Goal: Transaction & Acquisition: Purchase product/service

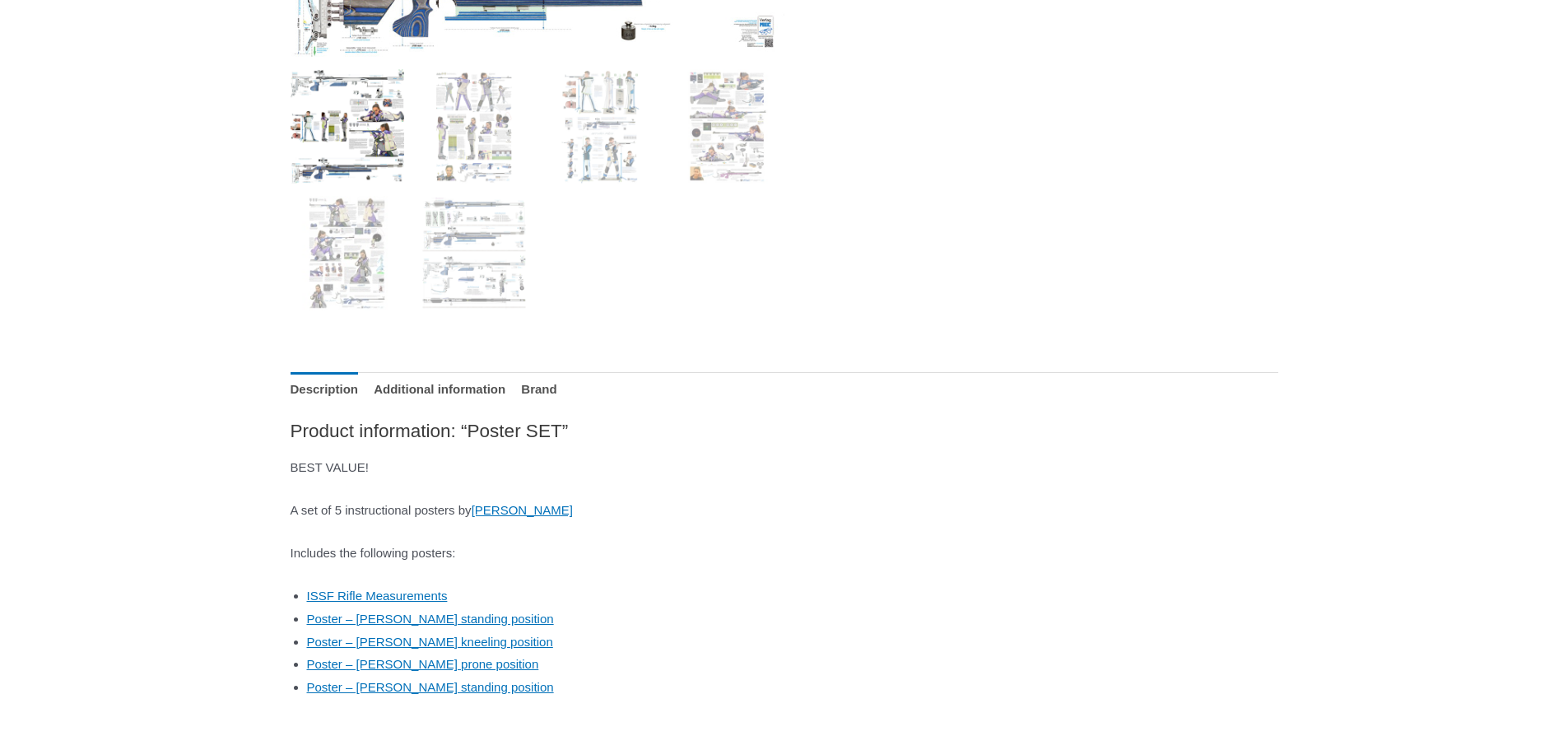
scroll to position [1071, 0]
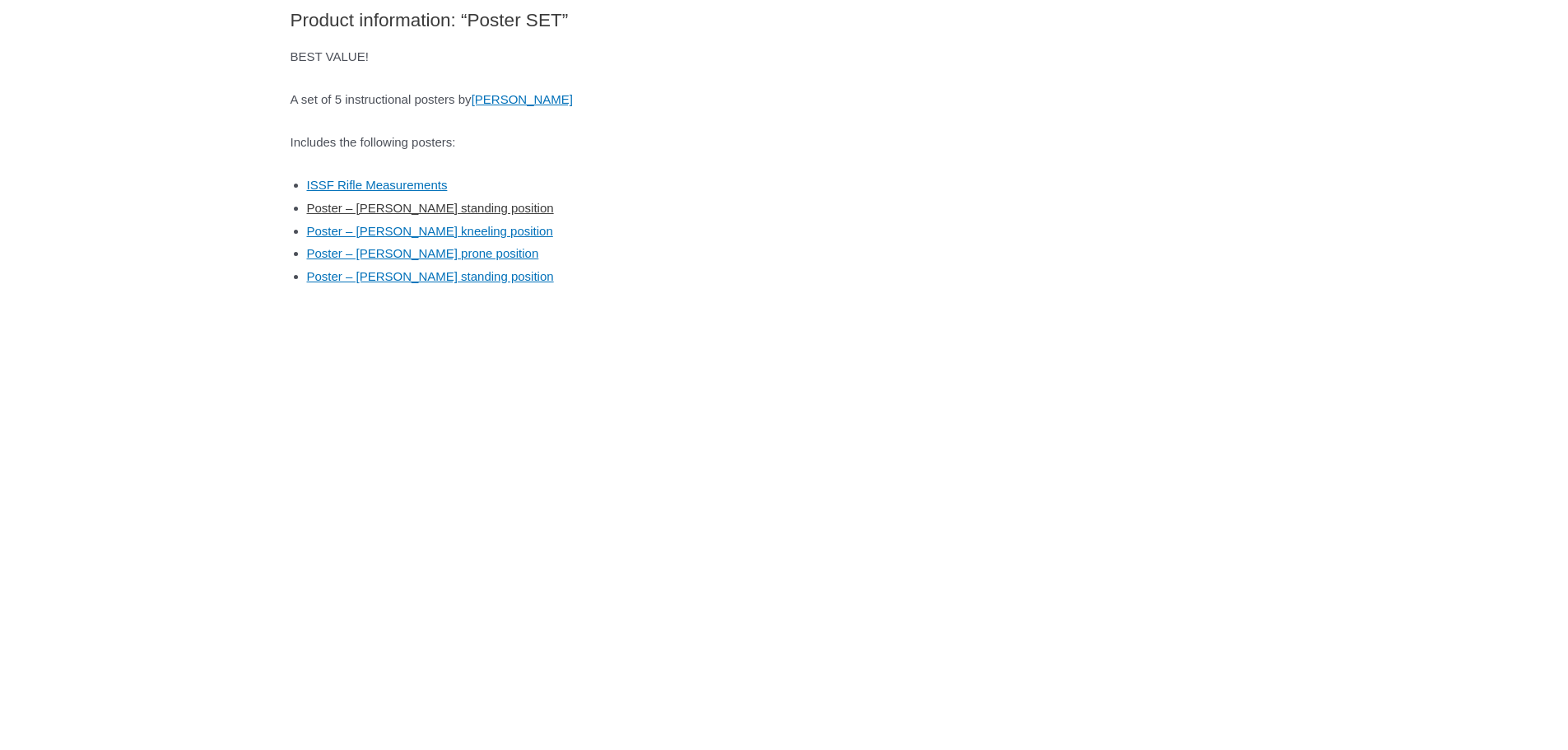
click at [419, 202] on link "Poster – [PERSON_NAME] standing position" at bounding box center [430, 208] width 247 height 14
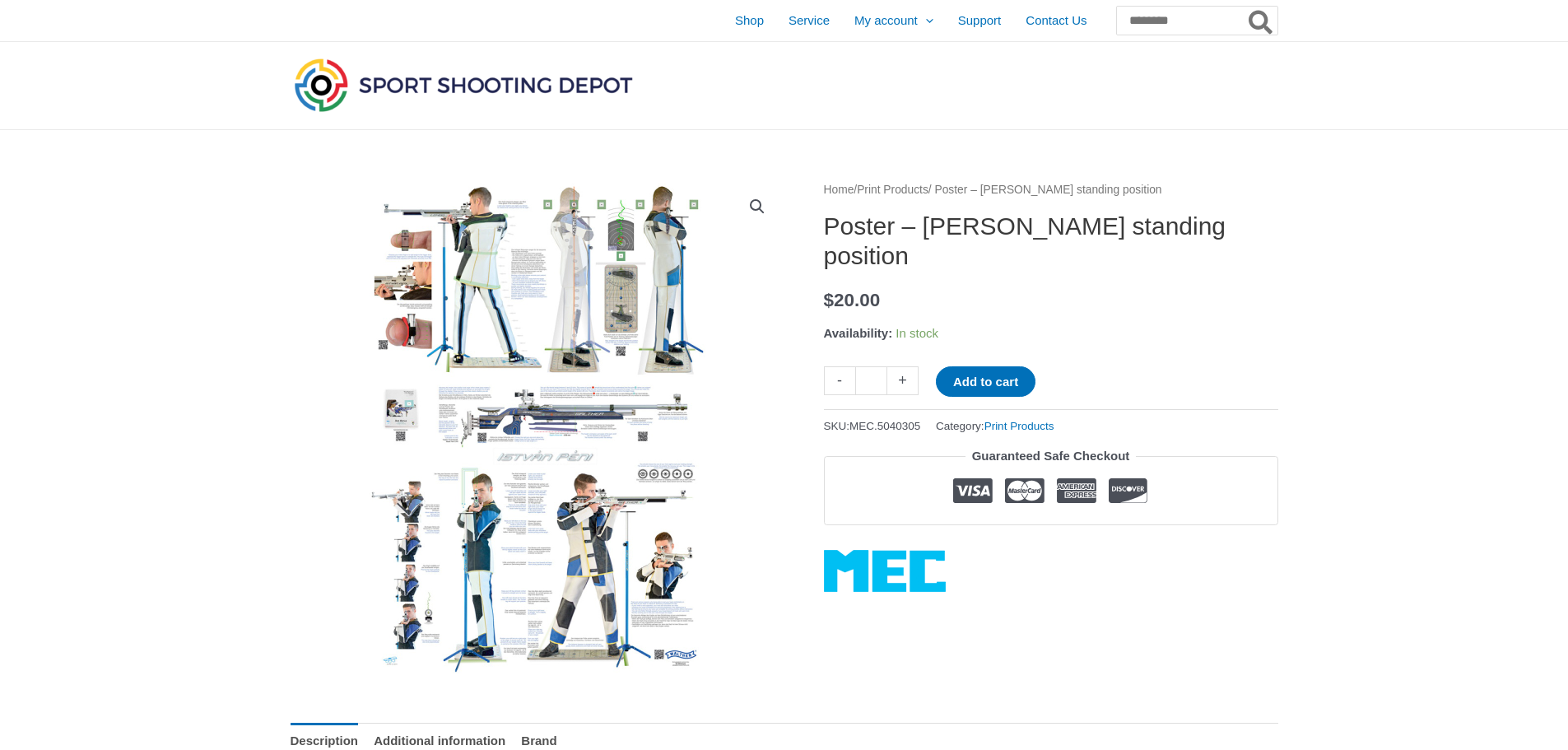
drag, startPoint x: 0, startPoint y: 0, endPoint x: 559, endPoint y: 37, distance: 560.2
click at [594, 37] on div "Shop Service My account Menu Toggle Orders Wishlist Support Contact Us Search f…" at bounding box center [895, 21] width 763 height 41
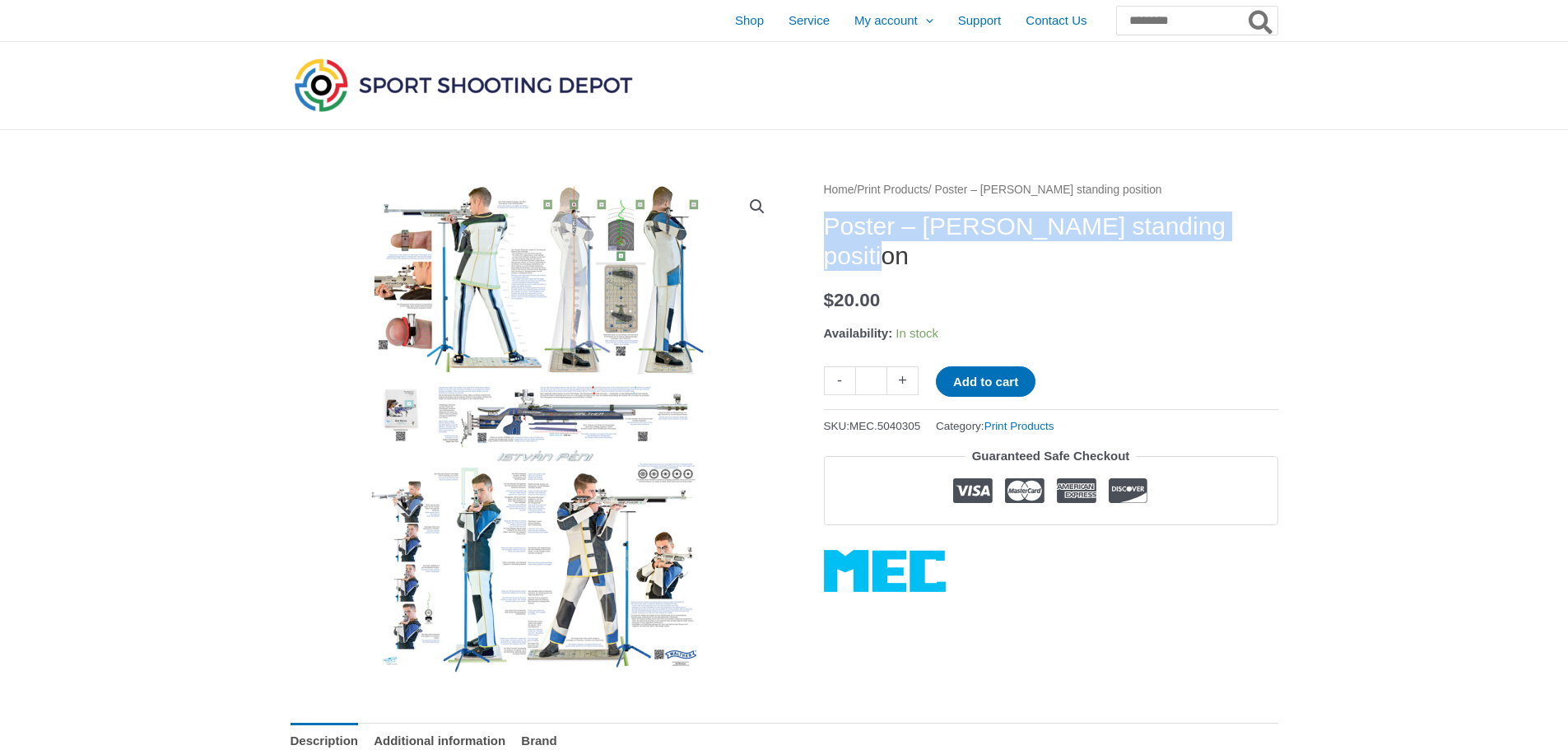
drag, startPoint x: 921, startPoint y: 256, endPoint x: 829, endPoint y: 231, distance: 95.3
click at [829, 231] on h1 "Poster – Istvan Peni standing position" at bounding box center [1051, 241] width 454 height 59
copy h1 "Poster – Istvan Peni standing position"
